Goal: Task Accomplishment & Management: Use online tool/utility

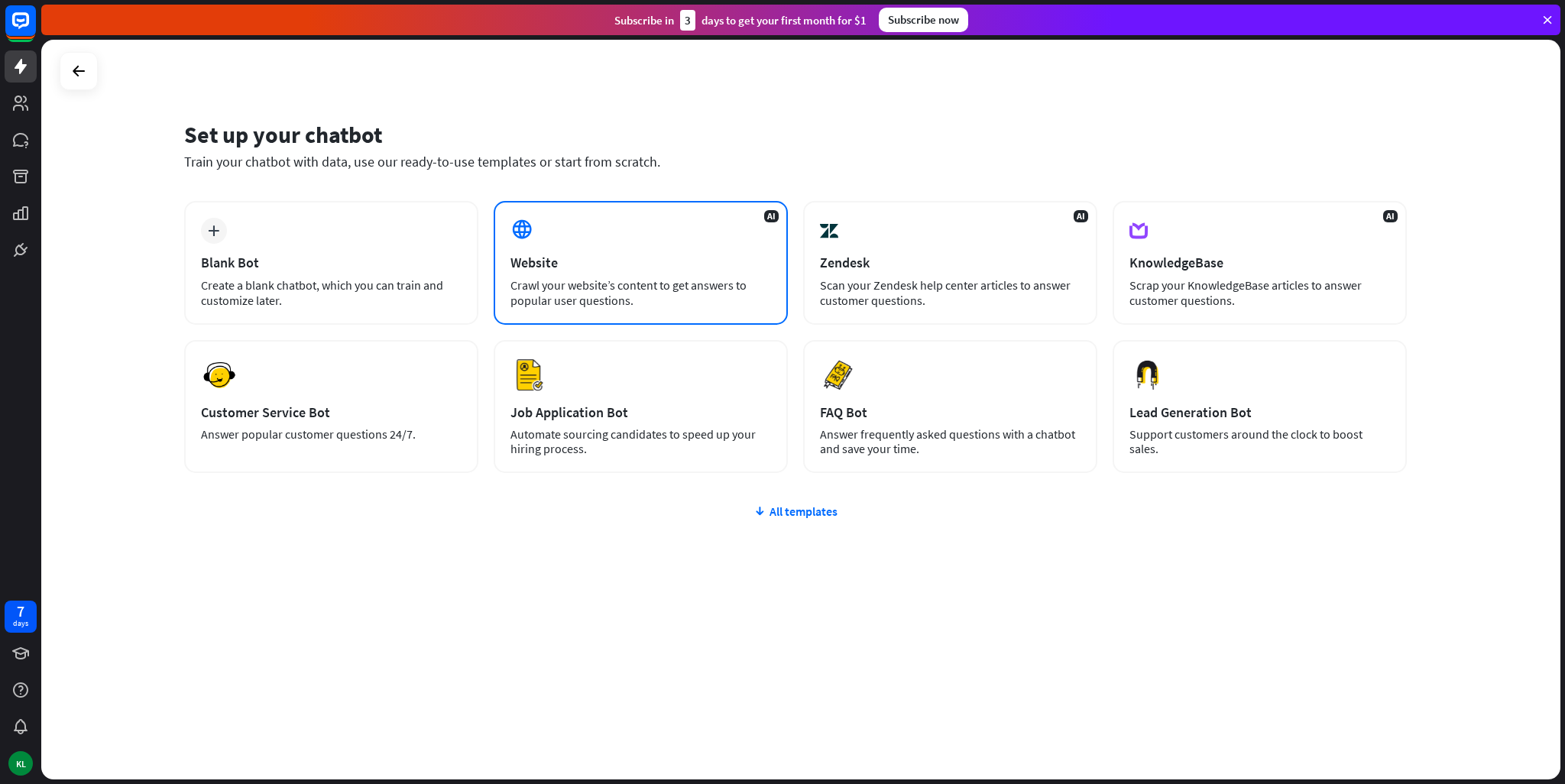
click at [592, 241] on div "AI Website Crawl your website’s content to get answers to popular user question…" at bounding box center [640, 263] width 294 height 124
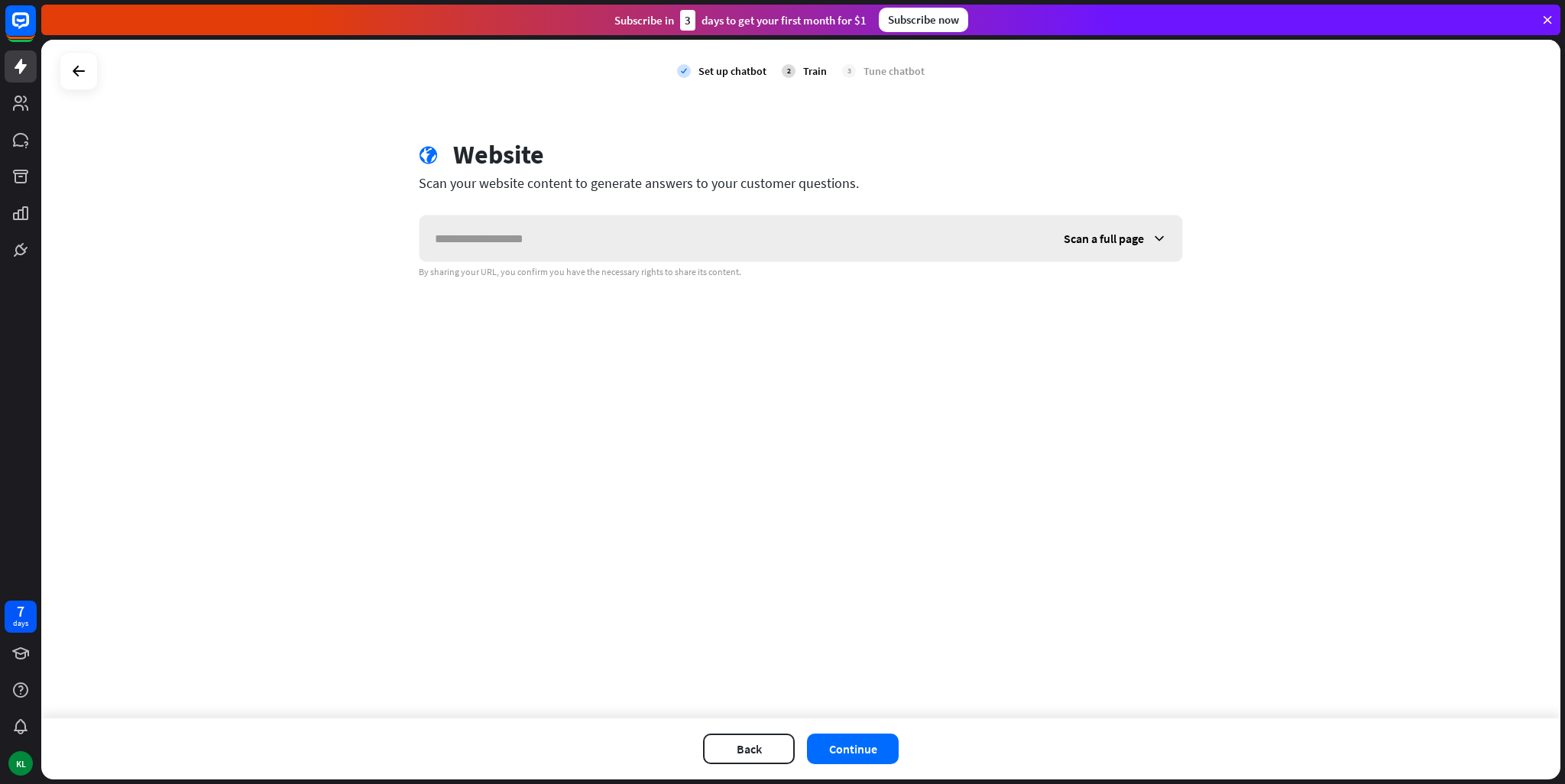
click at [596, 230] on input "text" at bounding box center [733, 238] width 629 height 46
click at [630, 246] on input "text" at bounding box center [733, 238] width 629 height 46
paste input "**********"
type input "**********"
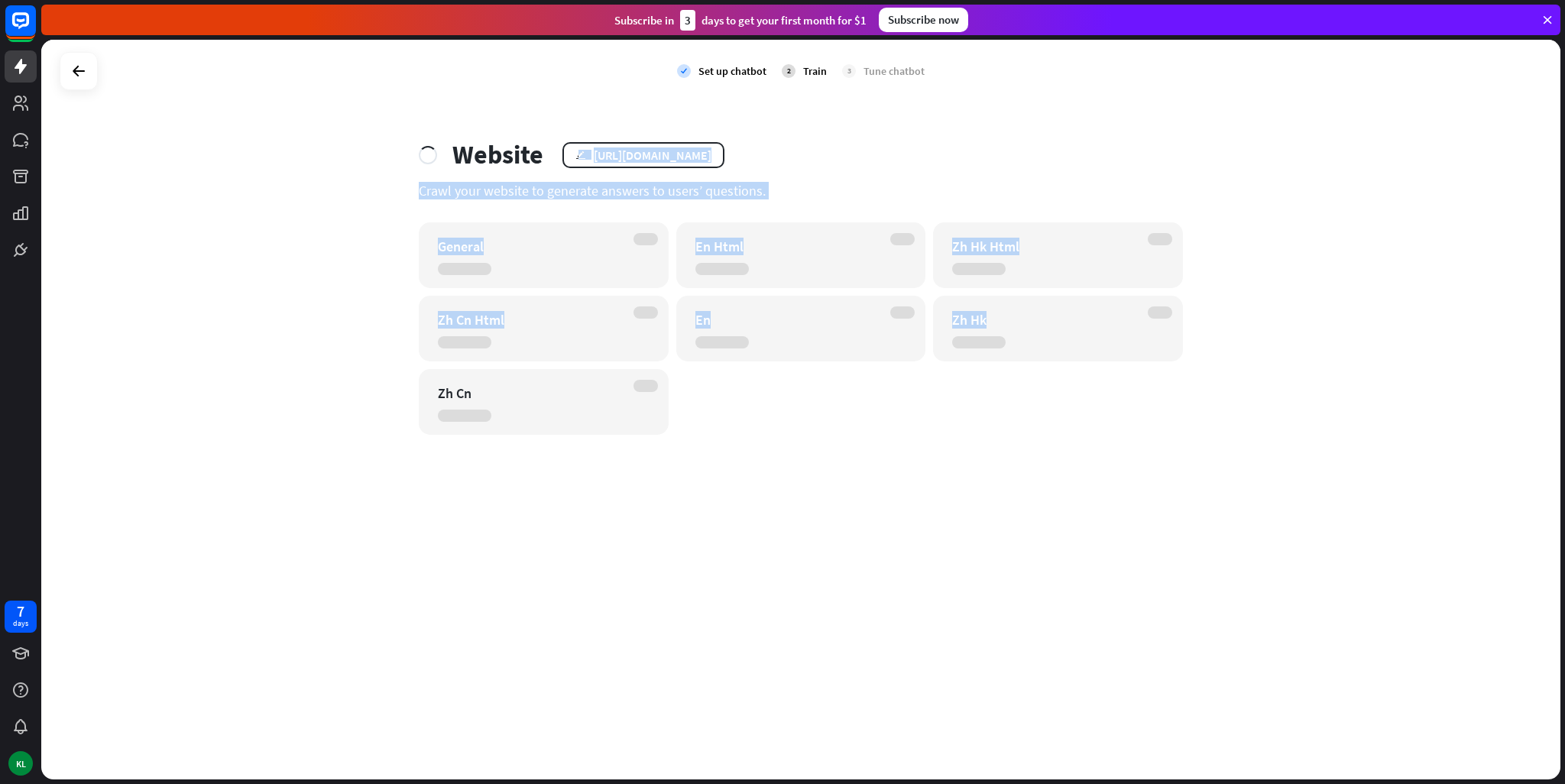
drag, startPoint x: 577, startPoint y: 152, endPoint x: 306, endPoint y: 370, distance: 347.8
drag, startPoint x: 306, startPoint y: 370, endPoint x: 119, endPoint y: 350, distance: 188.1
click at [119, 350] on div "check Set up chatbot 2 Train 3 Tune chatbot Website edit [URL][DOMAIN_NAME] Cra…" at bounding box center [800, 409] width 1519 height 740
click at [287, 246] on div "check Set up chatbot 2 Train 3 Tune chatbot Website edit [URL][DOMAIN_NAME] Cra…" at bounding box center [800, 409] width 1519 height 740
click at [735, 327] on div "En" at bounding box center [788, 320] width 185 height 18
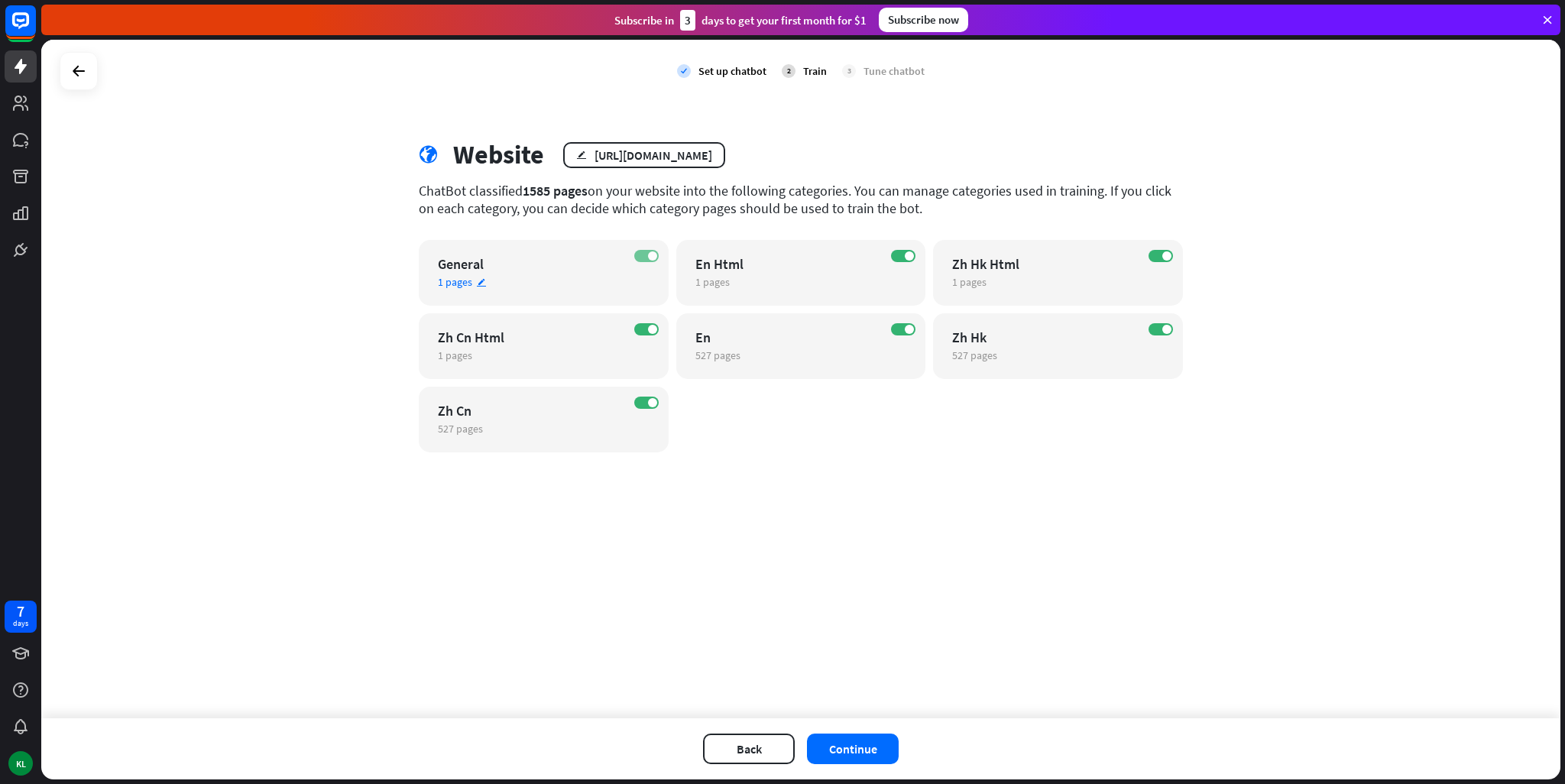
click at [642, 250] on label "ON" at bounding box center [646, 255] width 24 height 12
click at [642, 324] on label "ON" at bounding box center [646, 329] width 24 height 12
click at [638, 402] on label "ON" at bounding box center [646, 402] width 24 height 12
drag, startPoint x: 902, startPoint y: 258, endPoint x: 940, endPoint y: 254, distance: 38.2
click at [902, 258] on label "ON" at bounding box center [903, 255] width 24 height 12
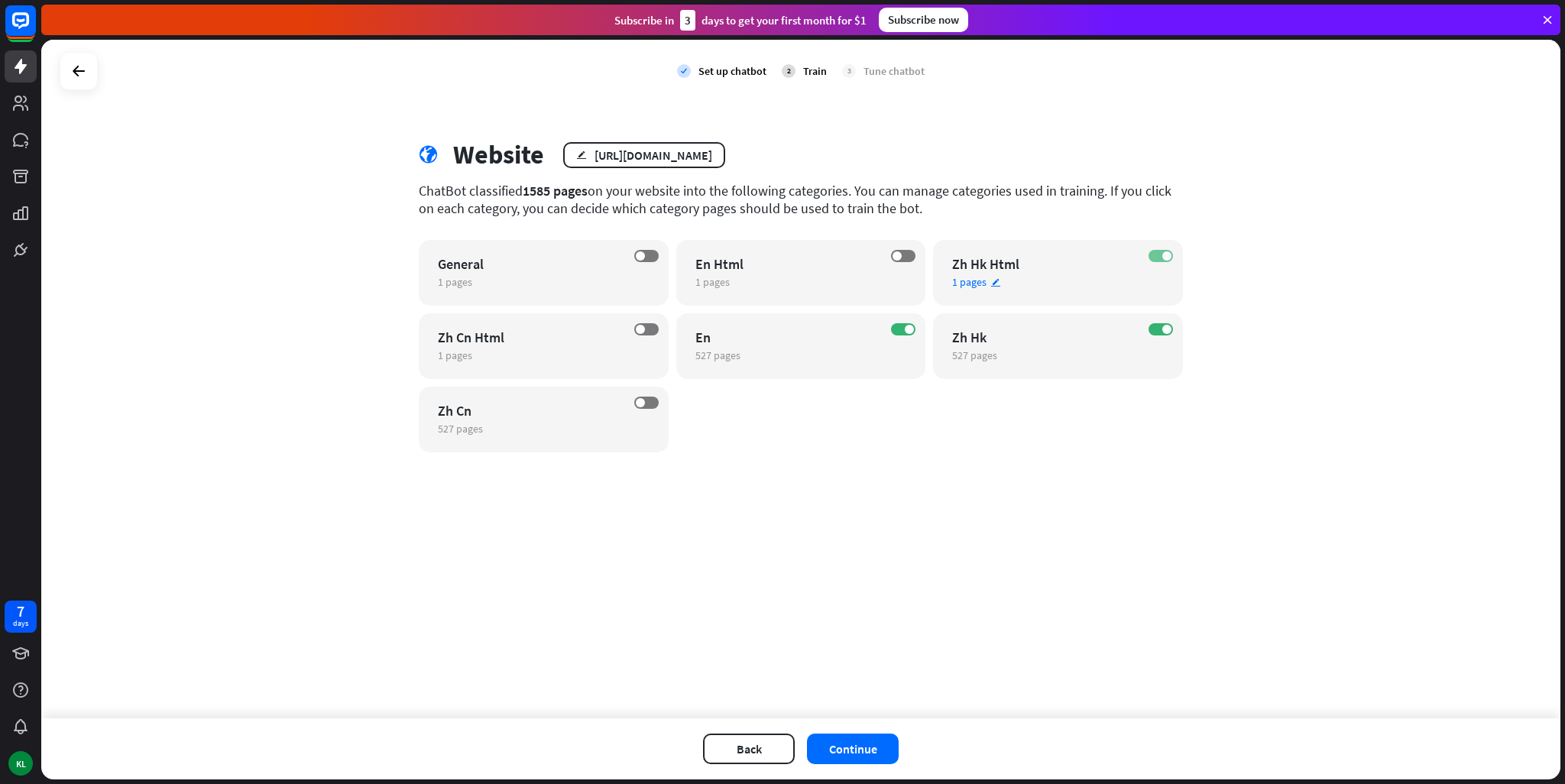
click at [1162, 258] on span at bounding box center [1167, 255] width 9 height 9
click at [1167, 331] on span at bounding box center [1167, 328] width 9 height 9
click at [890, 741] on button "Continue" at bounding box center [853, 749] width 92 height 31
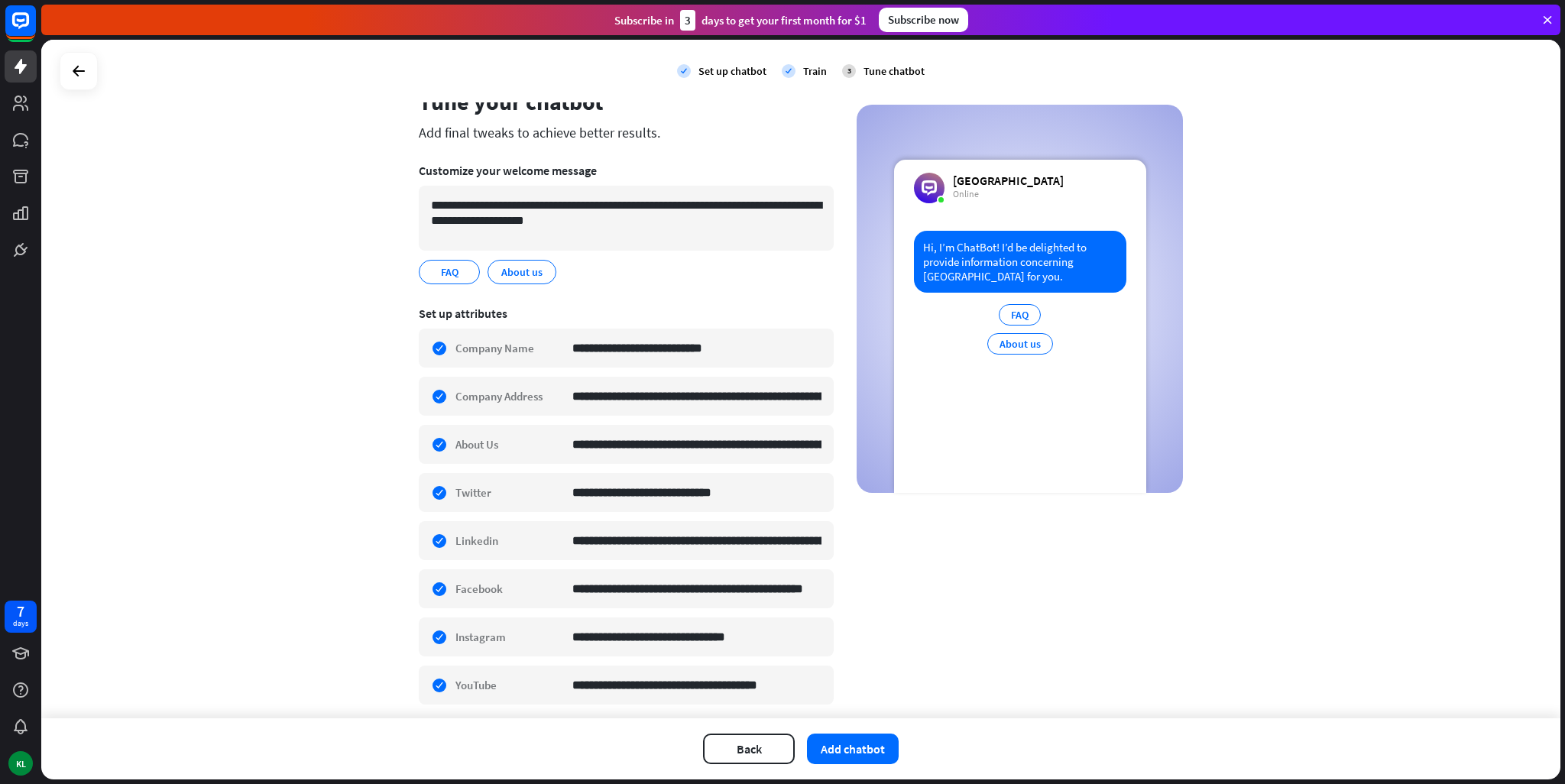
scroll to position [101, 0]
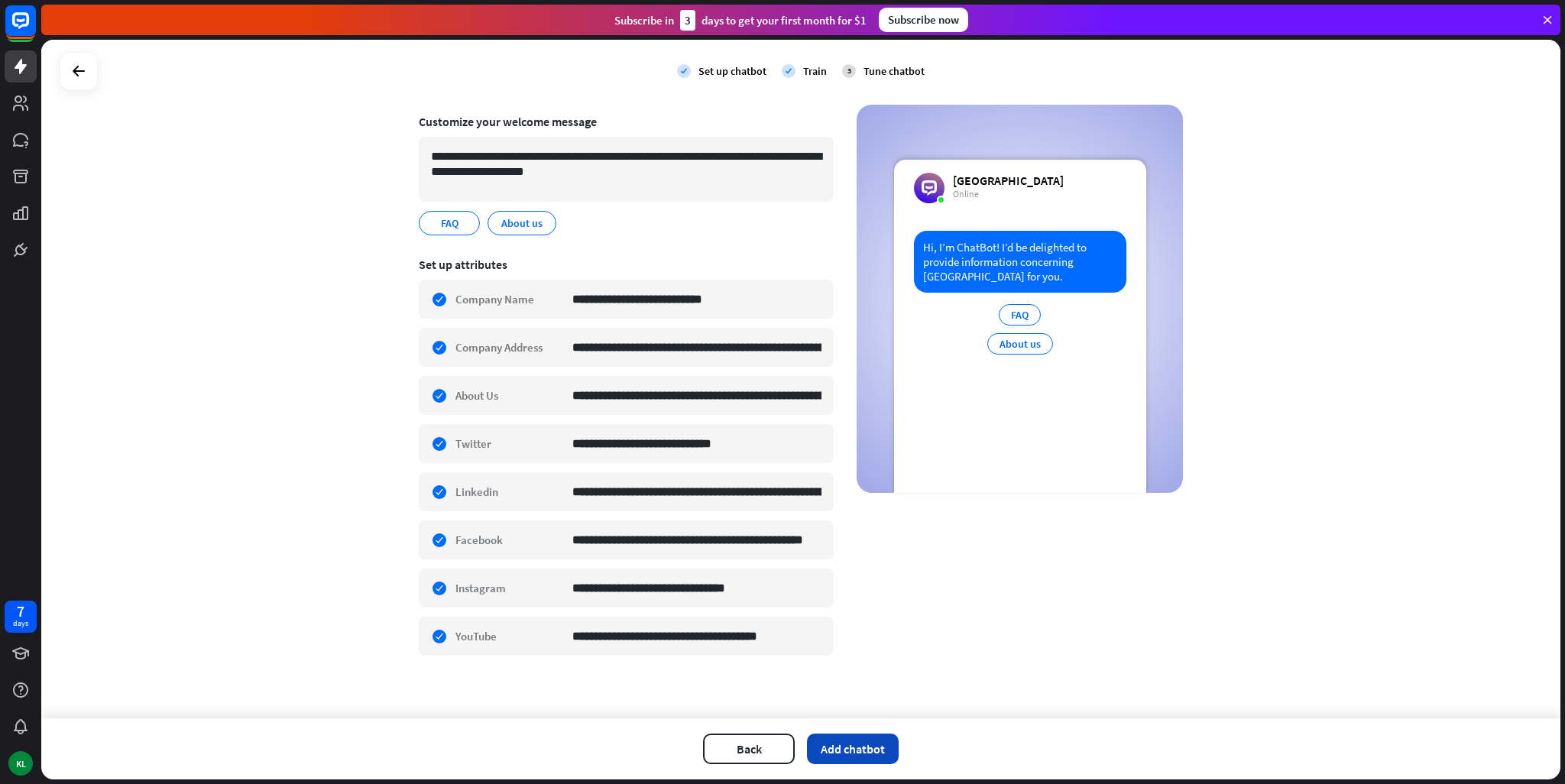
click at [847, 751] on button "Add chatbot" at bounding box center [853, 749] width 92 height 31
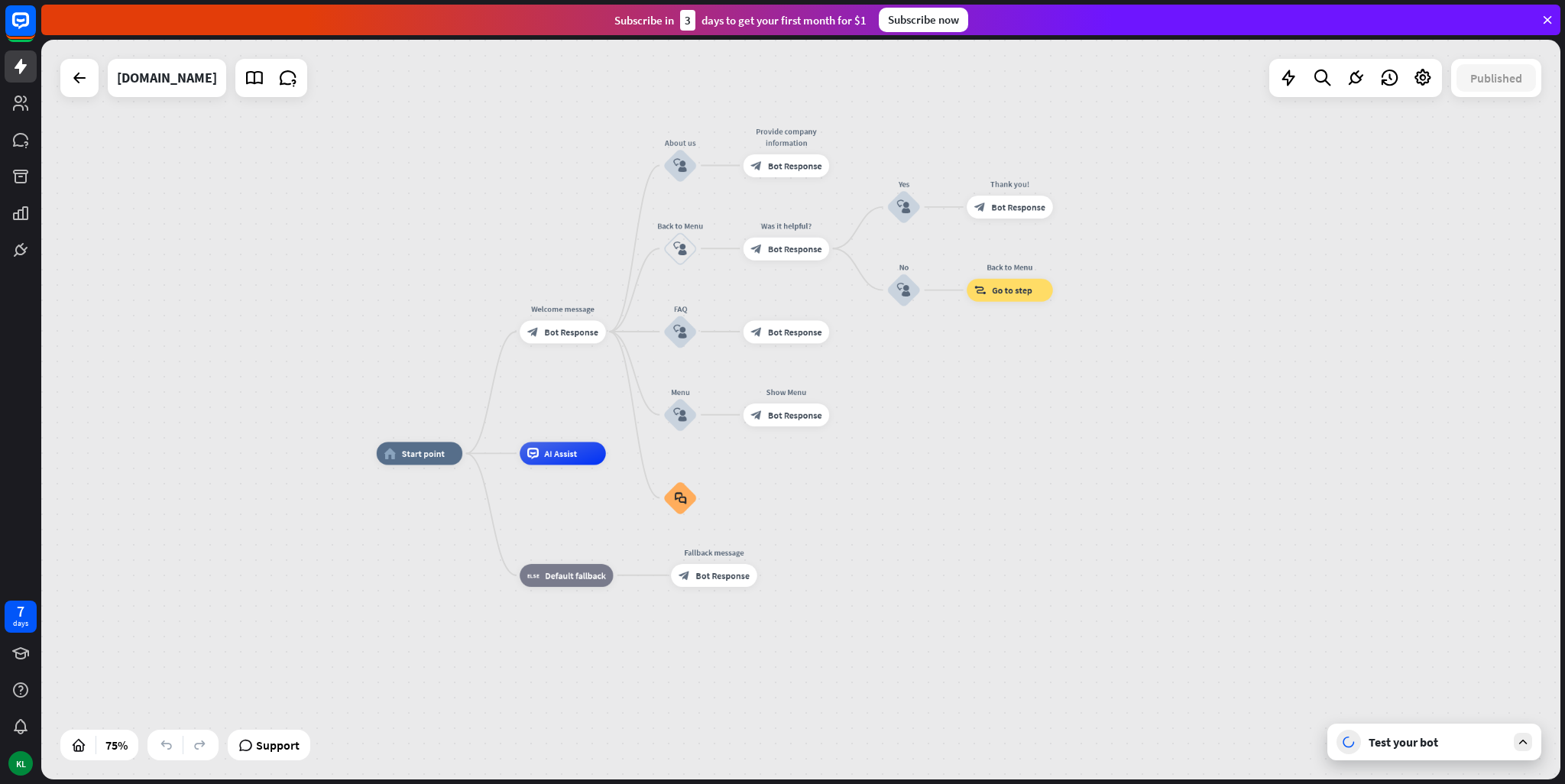
drag, startPoint x: 1176, startPoint y: 386, endPoint x: 1075, endPoint y: 450, distance: 119.6
click at [1075, 450] on div "home_2 Start point Welcome message block_bot_response Bot Response About us blo…" at bounding box center [800, 409] width 1519 height 740
click at [245, 74] on icon at bounding box center [254, 77] width 20 height 20
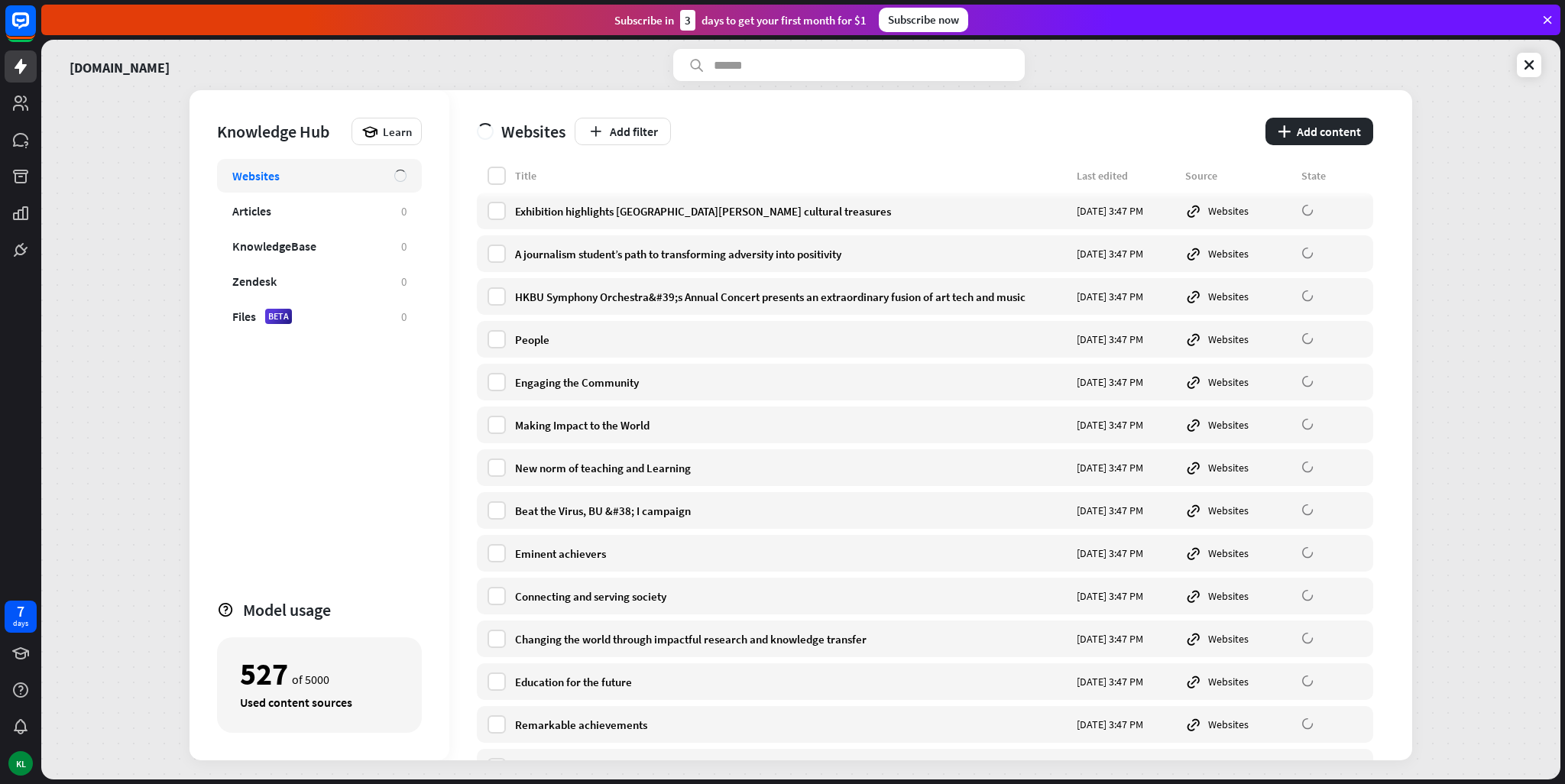
scroll to position [229, 0]
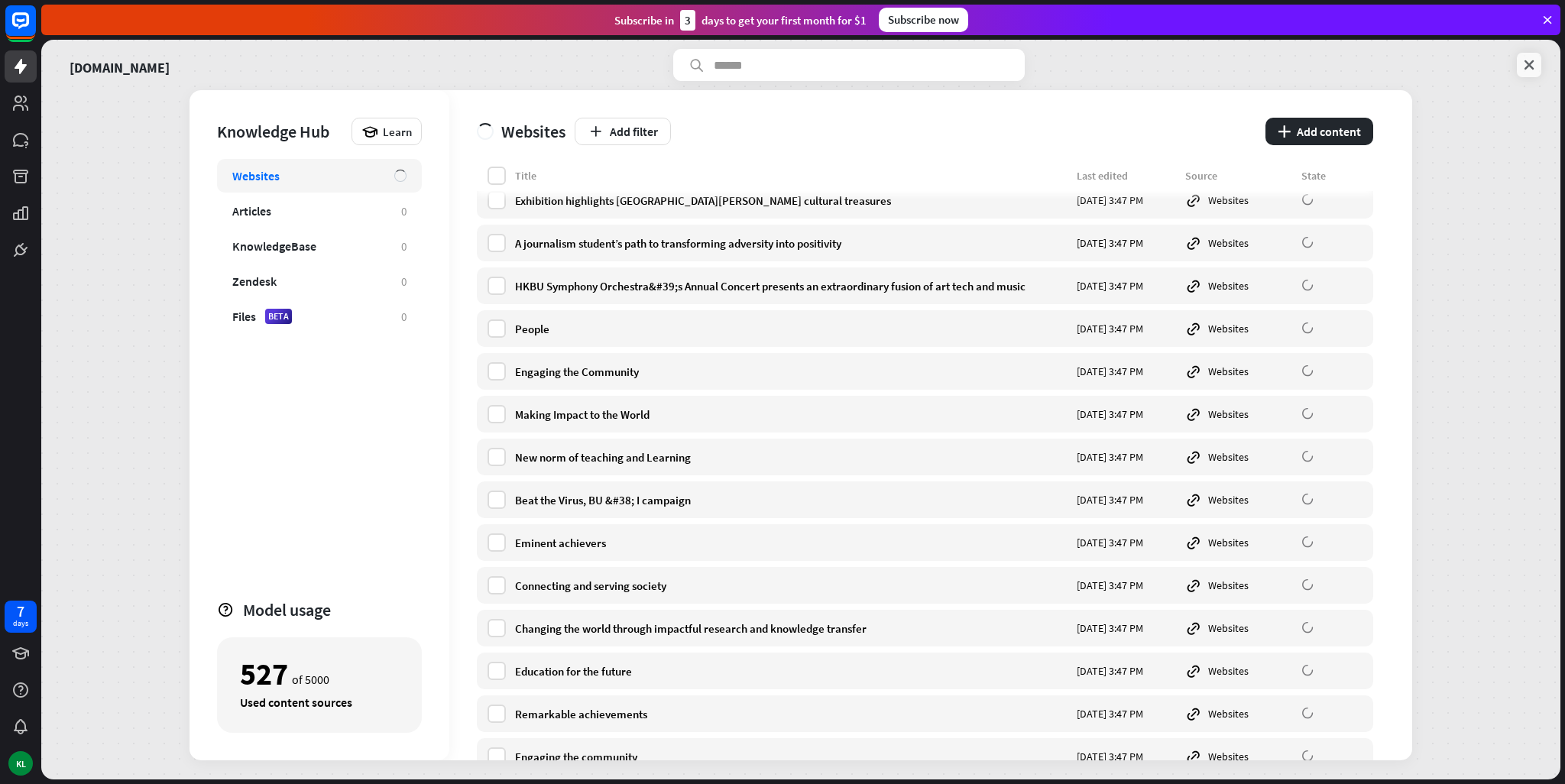
click at [1519, 68] on link at bounding box center [1529, 64] width 24 height 24
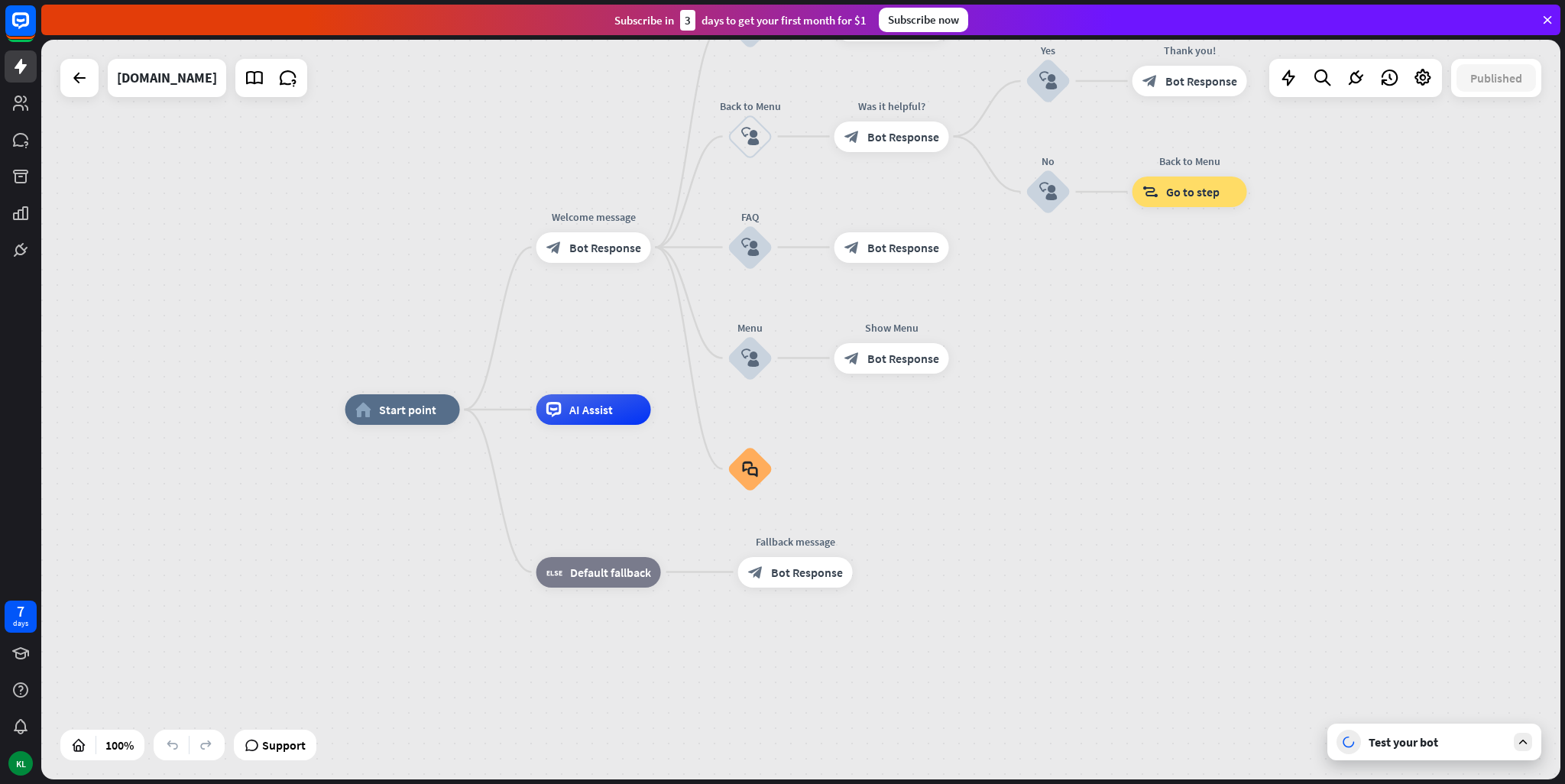
click at [1434, 748] on div "Test your bot" at bounding box center [1437, 741] width 138 height 15
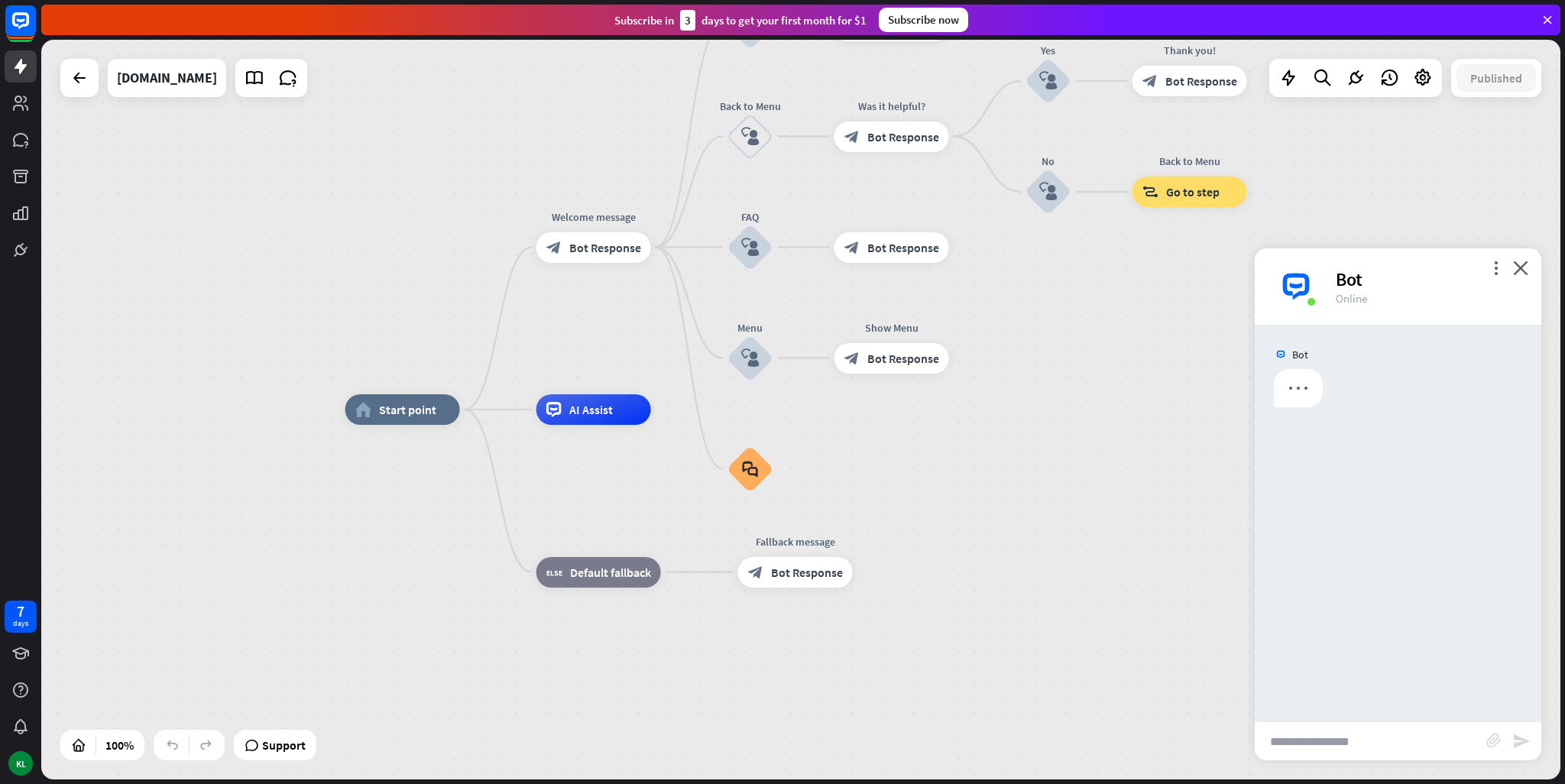
click at [1374, 734] on input "text" at bounding box center [1371, 741] width 232 height 38
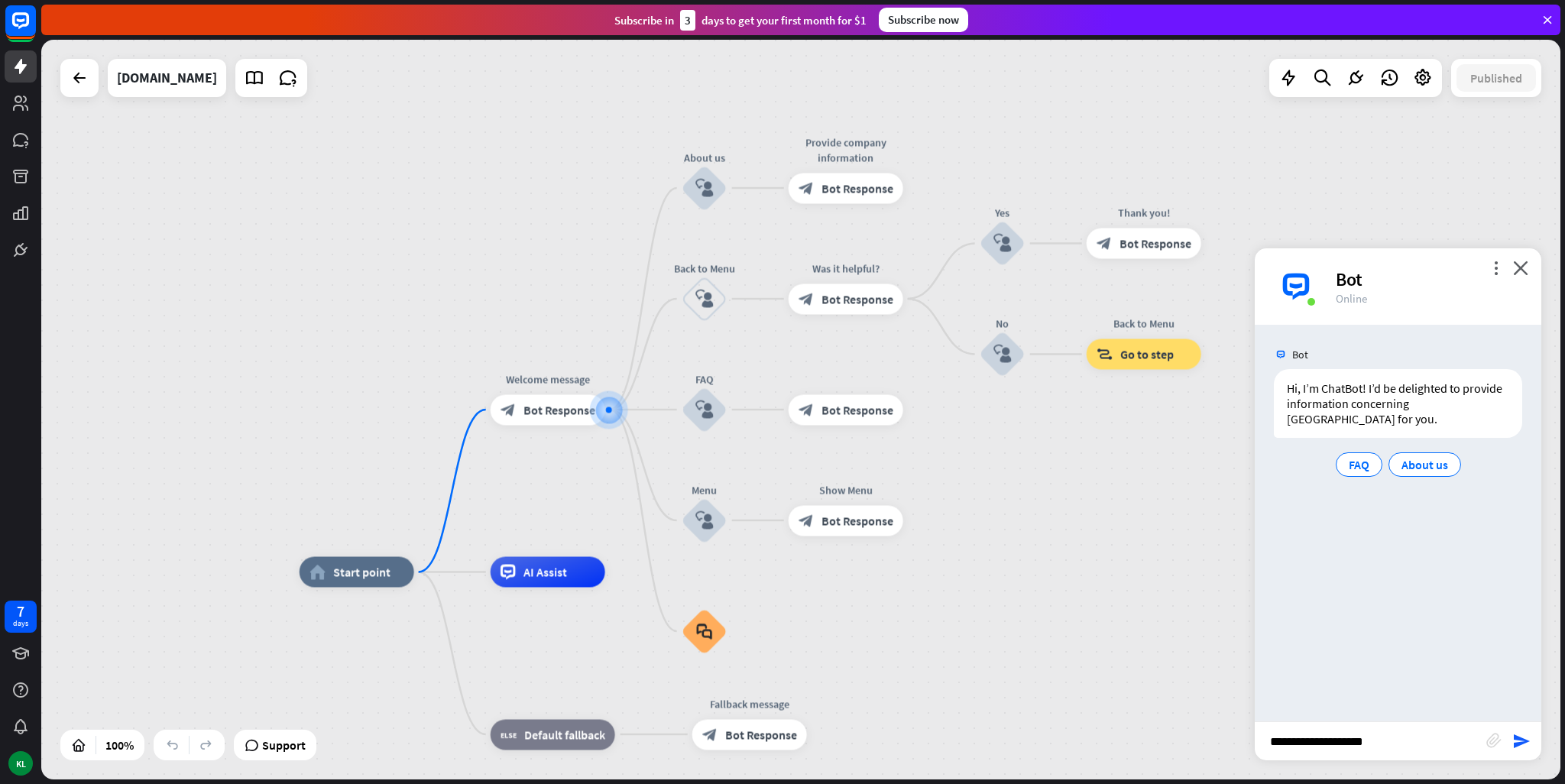
type input "**********"
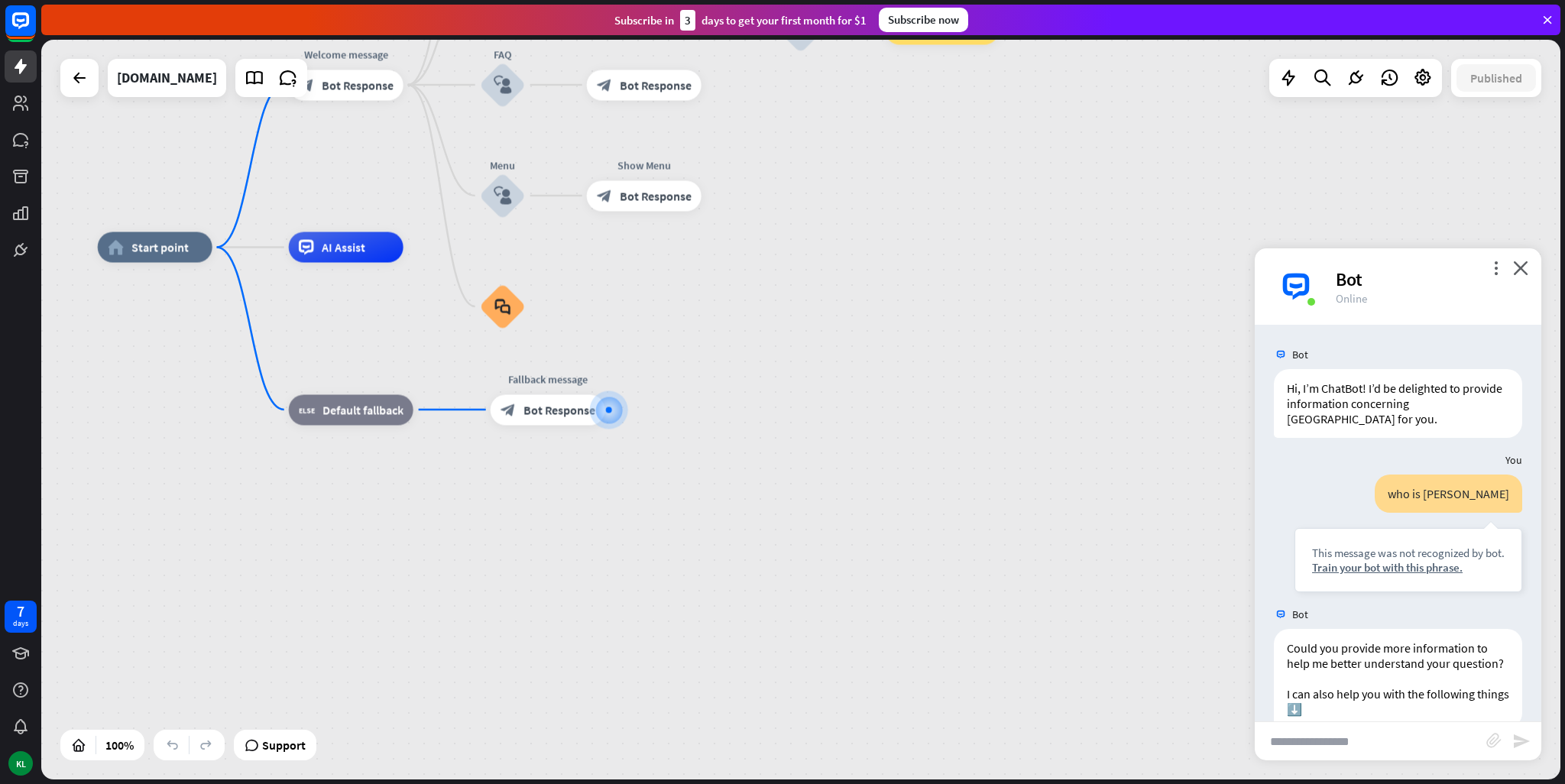
scroll to position [86, 0]
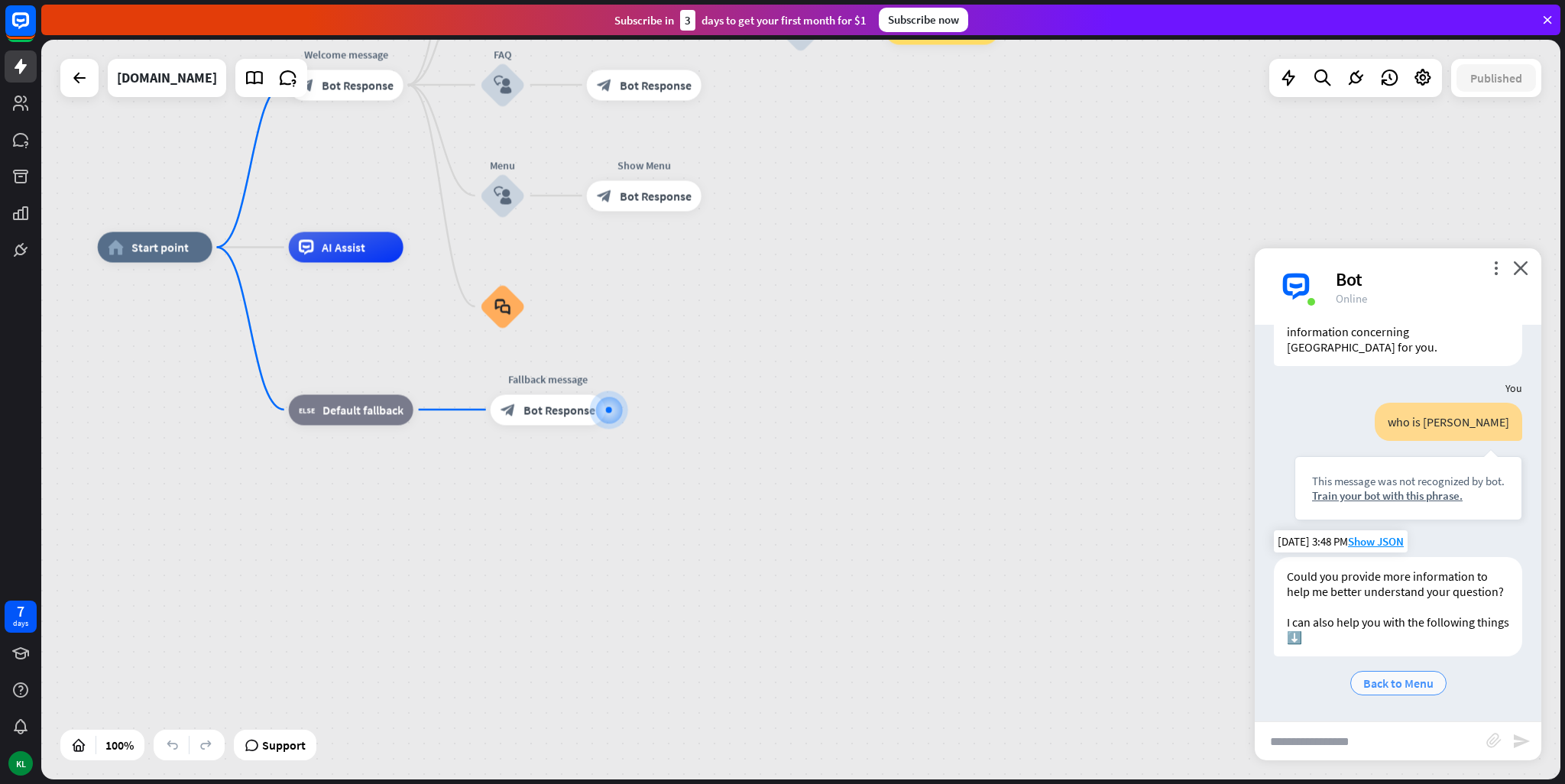
click at [1377, 683] on span "Back to Menu" at bounding box center [1398, 683] width 70 height 15
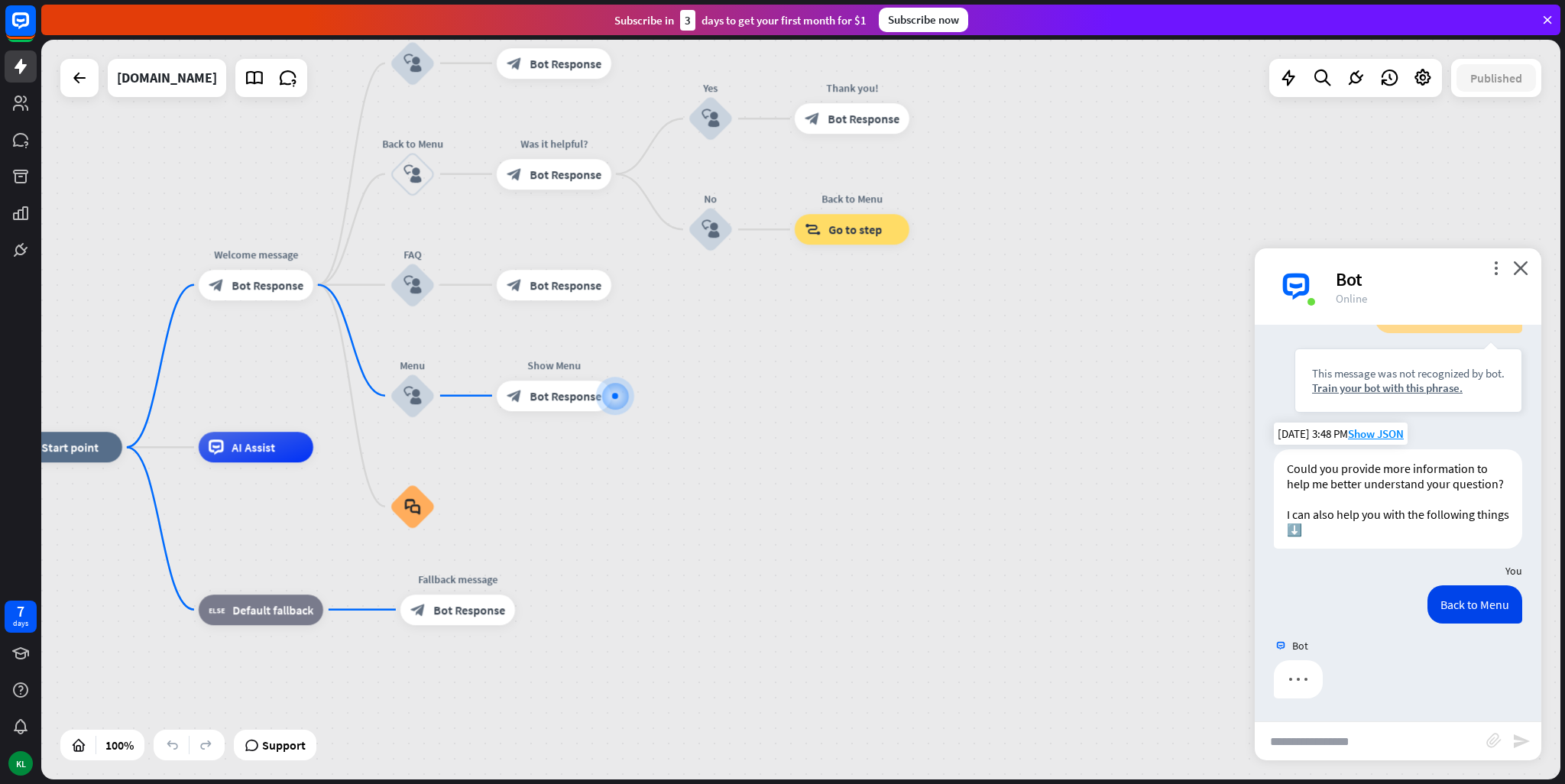
scroll to position [194, 0]
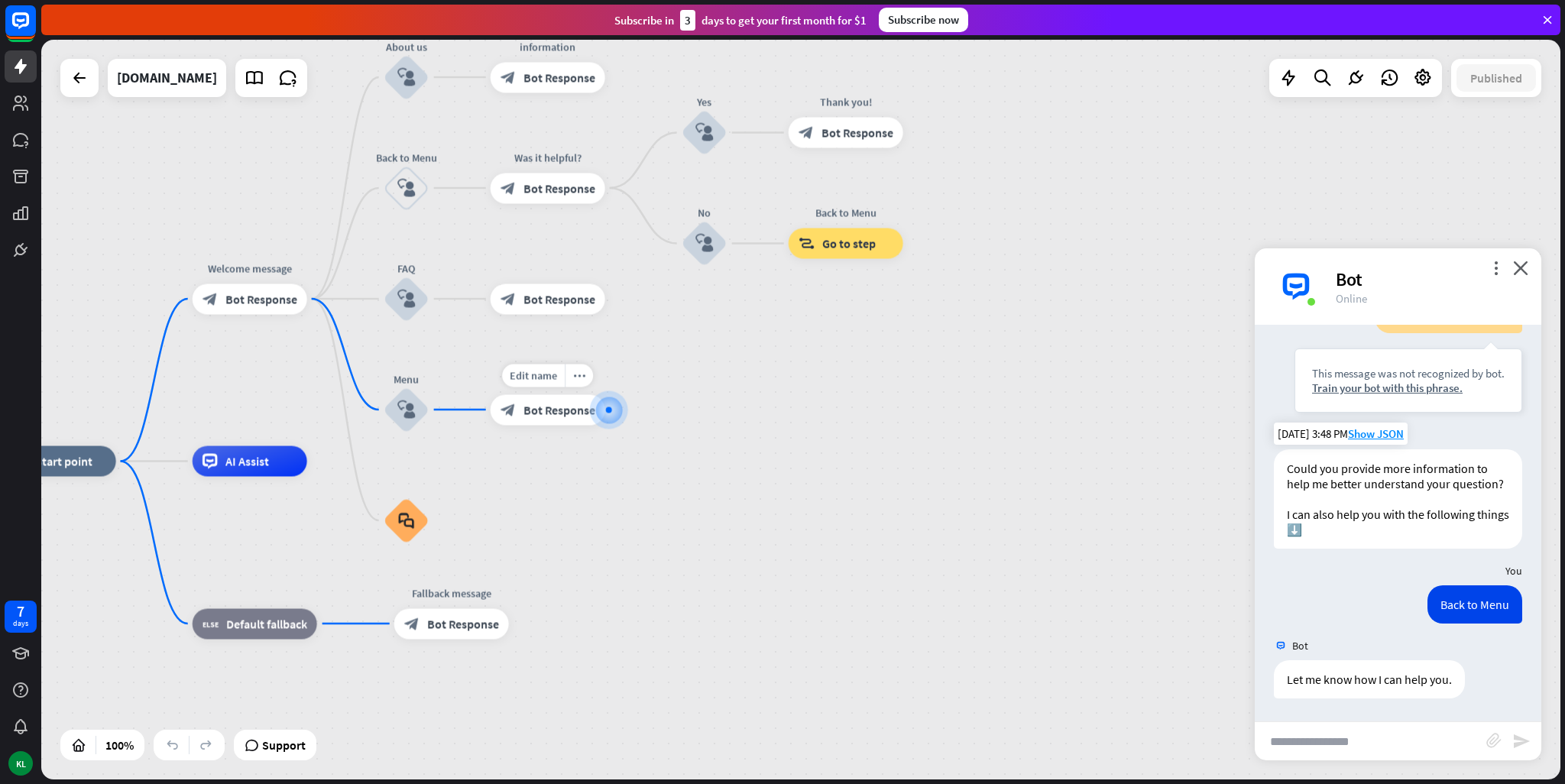
click at [718, 392] on div "home_2 Start point Welcome message block_bot_response Bot Response About us blo…" at bounding box center [800, 409] width 1519 height 740
click at [245, 78] on icon at bounding box center [254, 77] width 20 height 20
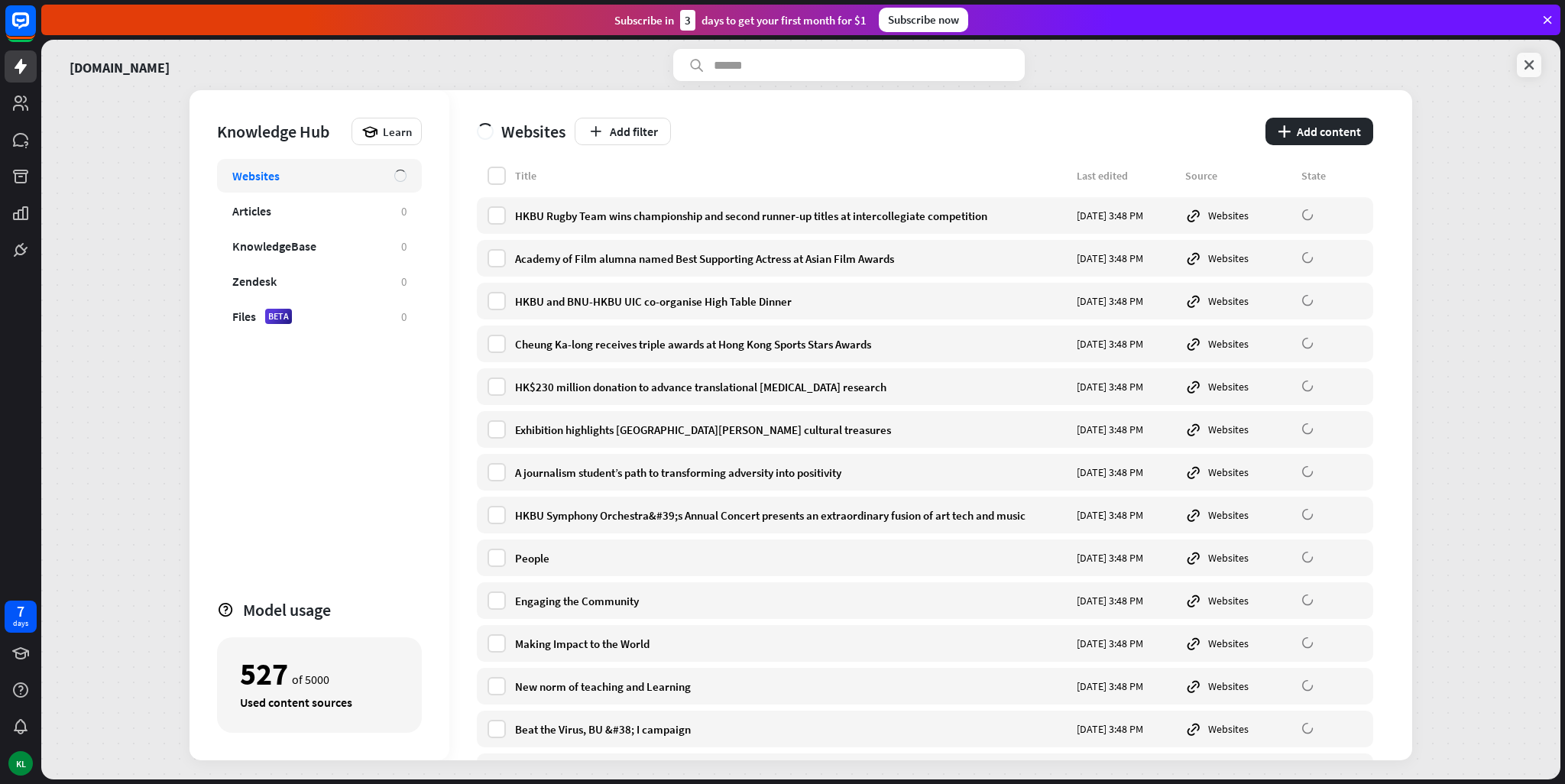
click at [1531, 68] on icon at bounding box center [1529, 64] width 15 height 15
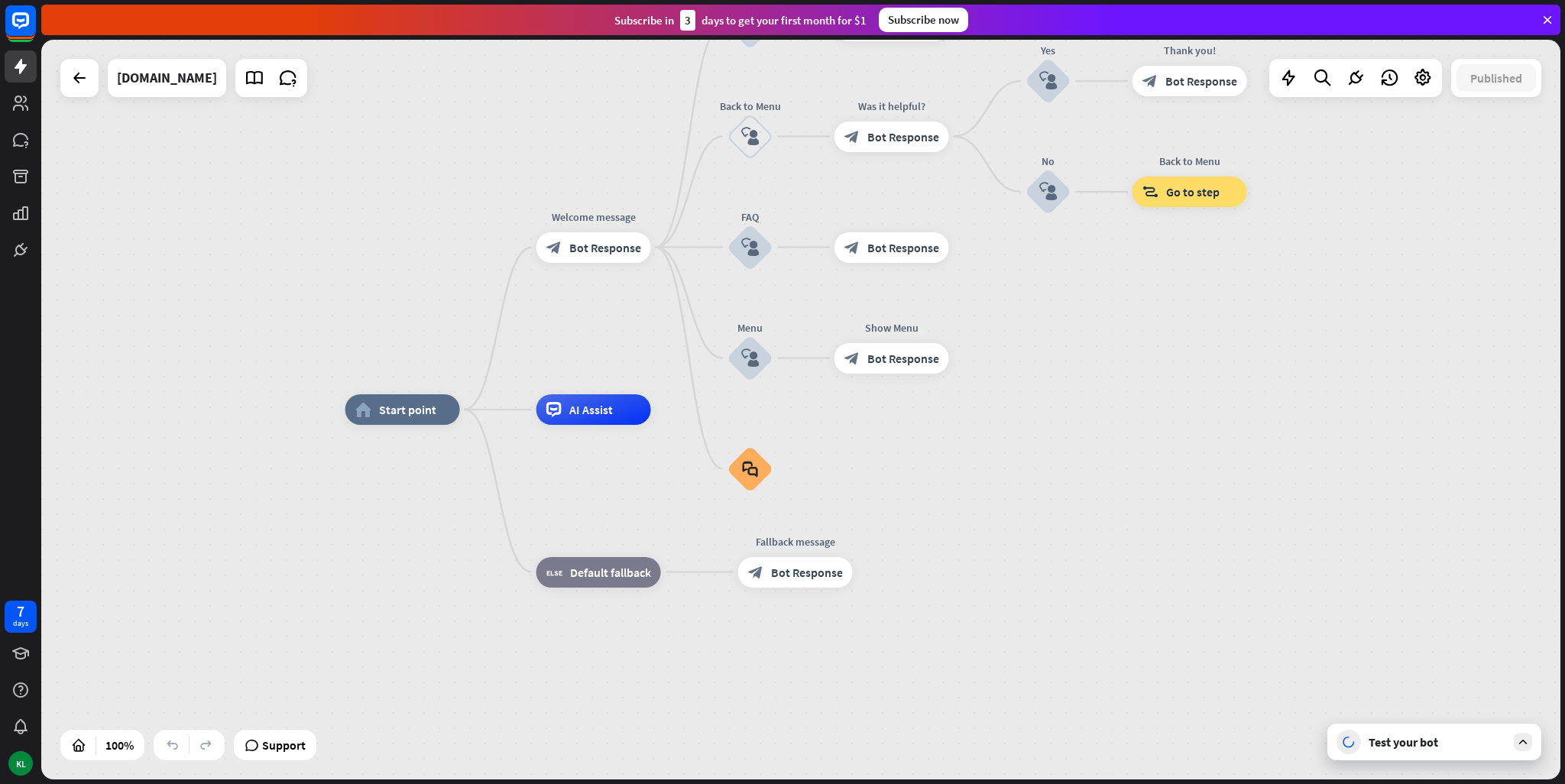
click at [1455, 757] on div "Test your bot" at bounding box center [1435, 742] width 214 height 37
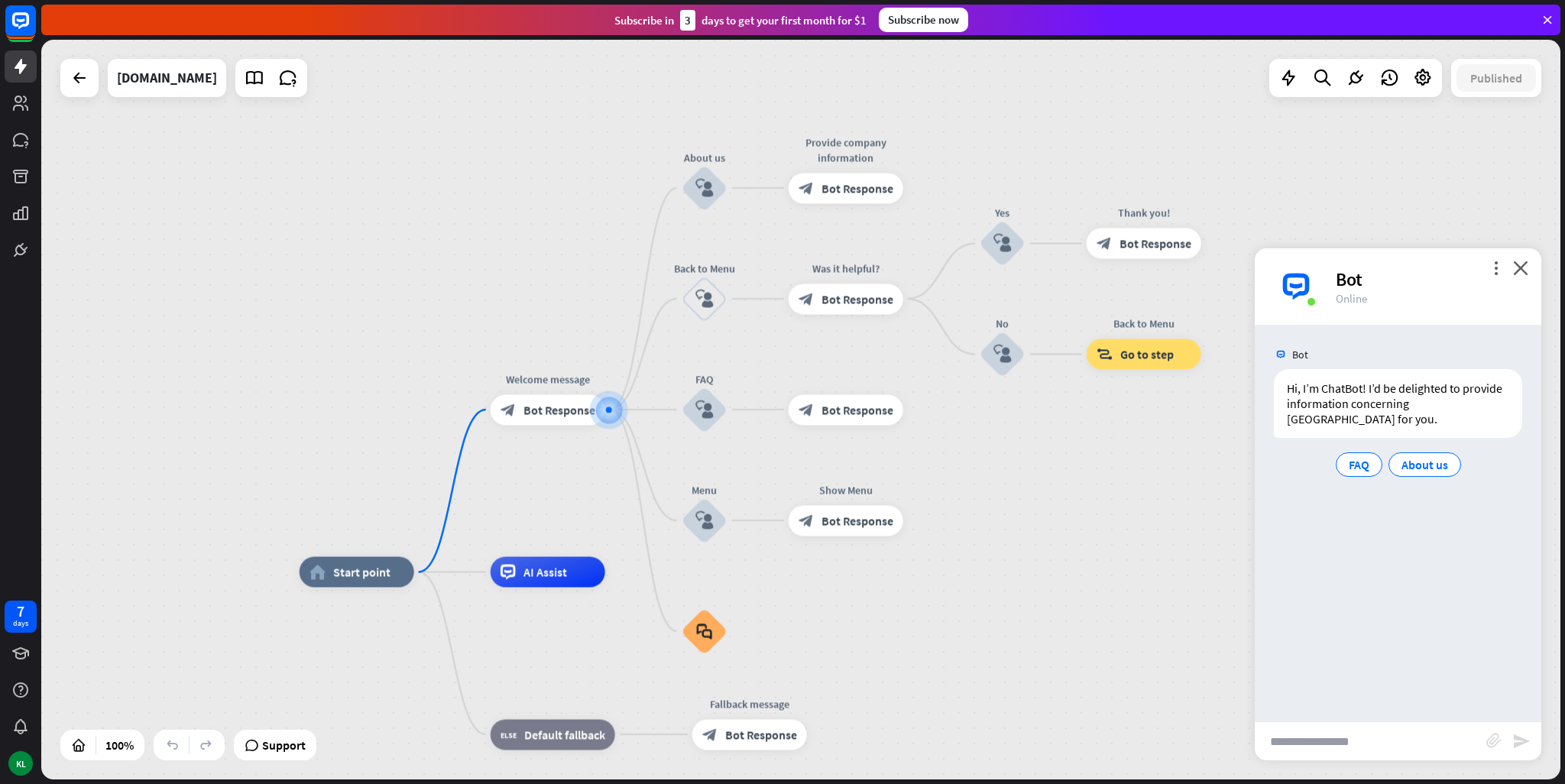
click at [1402, 732] on input "text" at bounding box center [1371, 741] width 232 height 38
type input "**********"
